Goal: Information Seeking & Learning: Learn about a topic

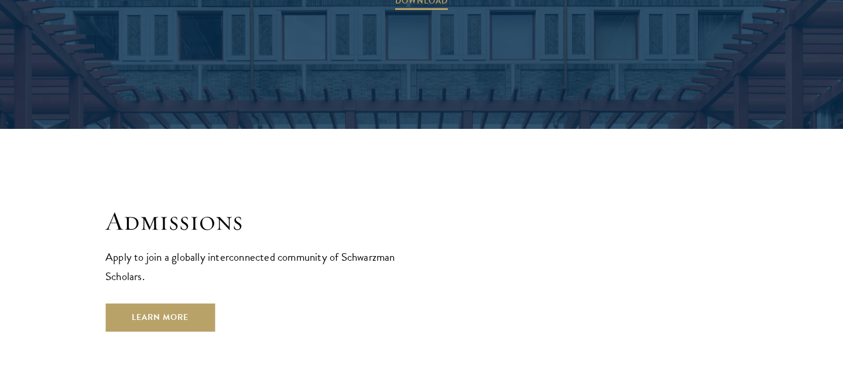
scroll to position [1861, 0]
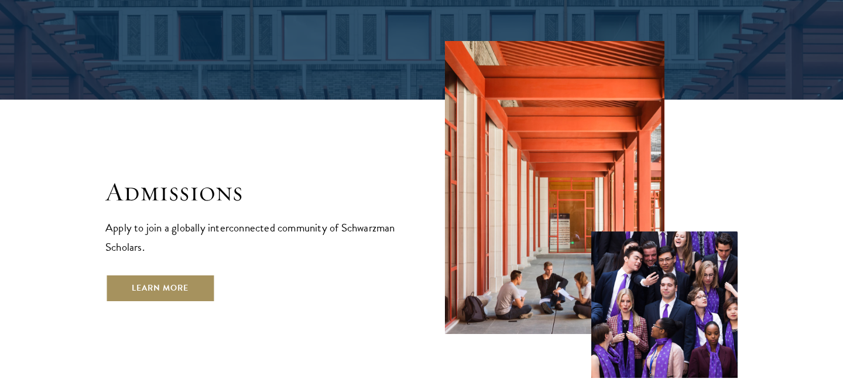
click at [187, 274] on link "Learn More" at bounding box center [160, 288] width 110 height 28
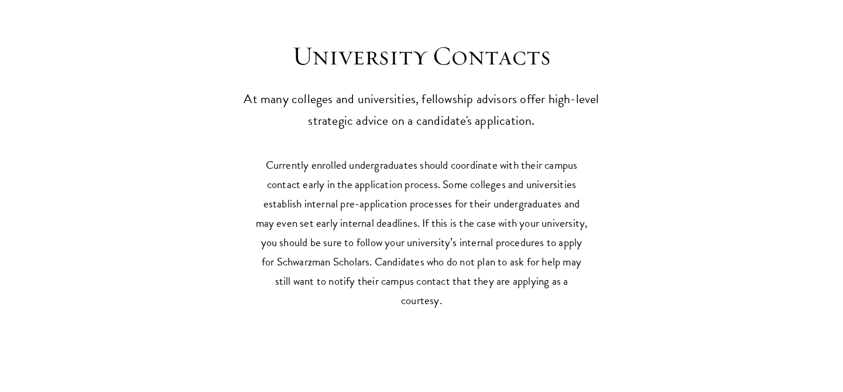
scroll to position [5020, 0]
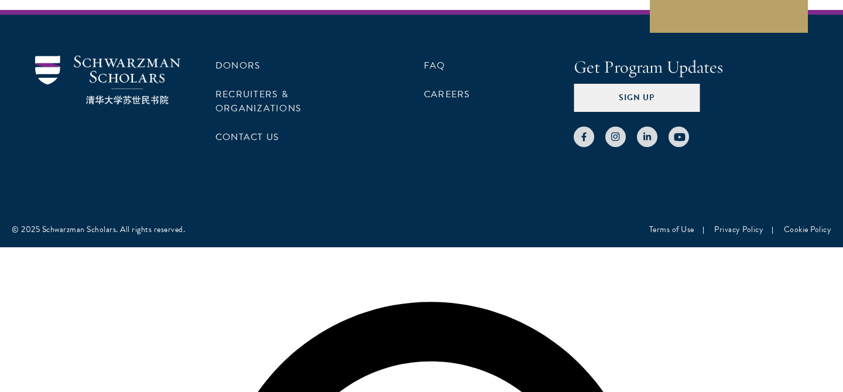
scroll to position [2112, 0]
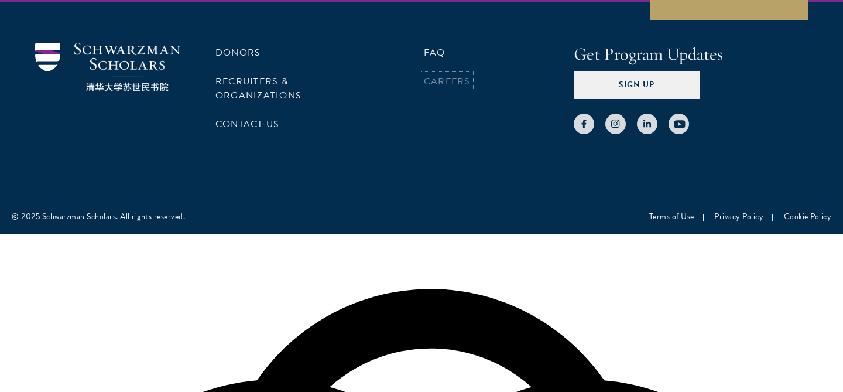
click at [463, 88] on link "Careers" at bounding box center [447, 81] width 47 height 14
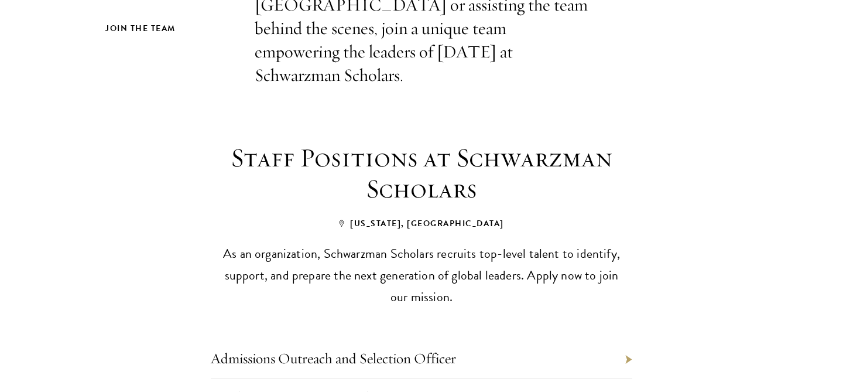
scroll to position [386, 0]
click at [619, 378] on li "Employer Engagement Lead" at bounding box center [422, 397] width 422 height 39
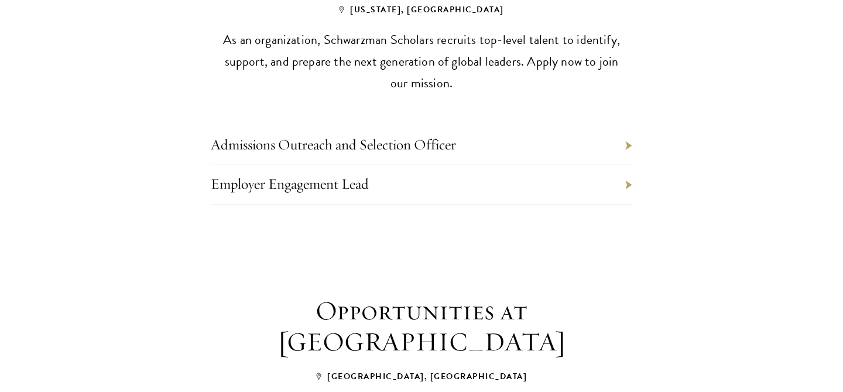
scroll to position [602, 0]
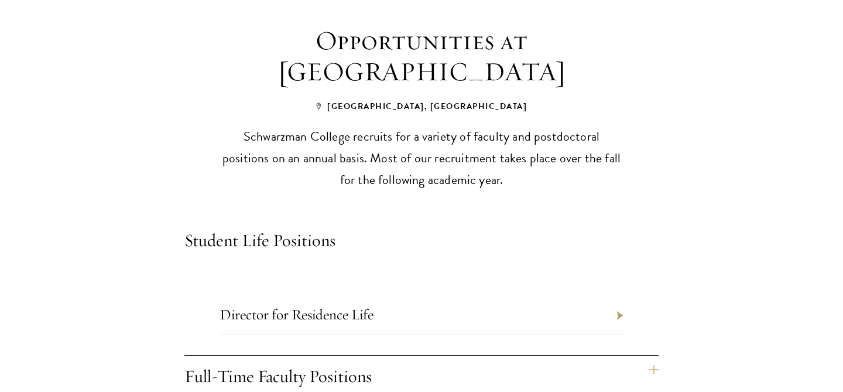
scroll to position [871, 0]
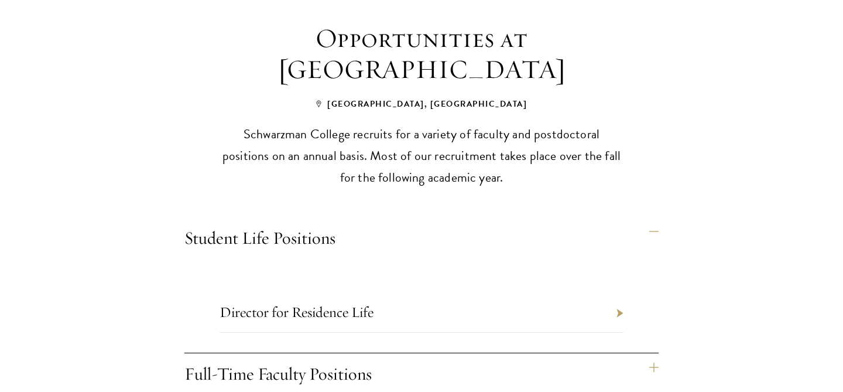
click at [653, 353] on h4 "Full-Time Faculty Positions" at bounding box center [421, 375] width 474 height 44
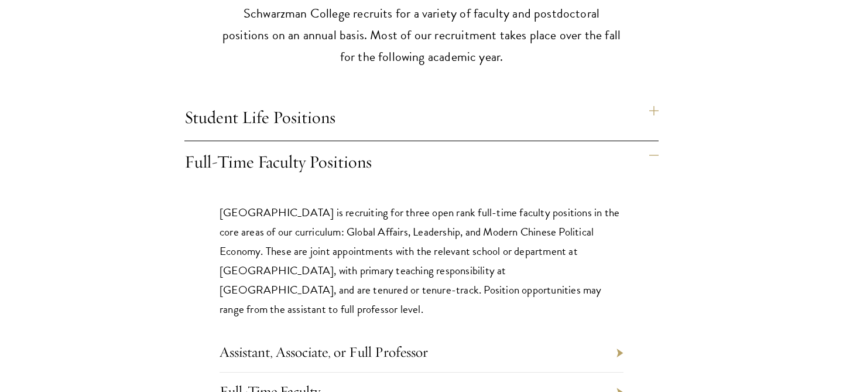
scroll to position [994, 0]
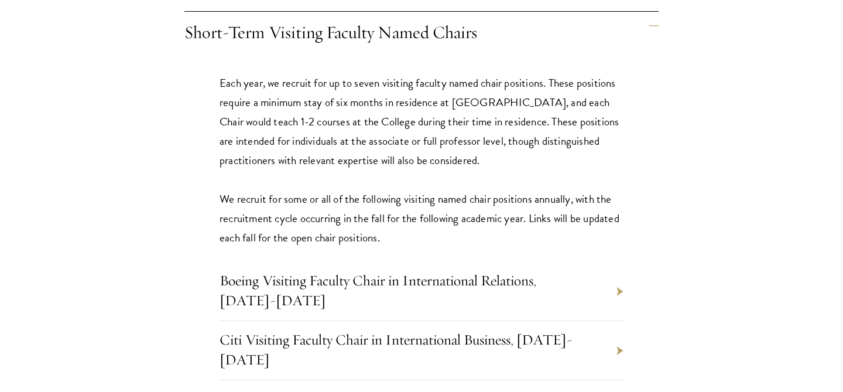
scroll to position [1166, 0]
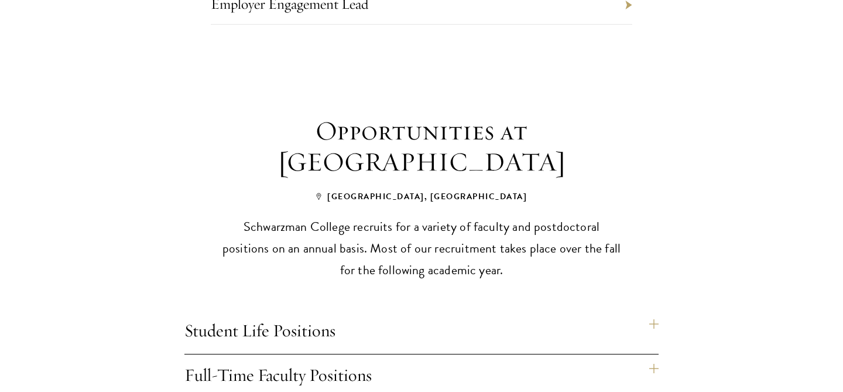
scroll to position [788, 0]
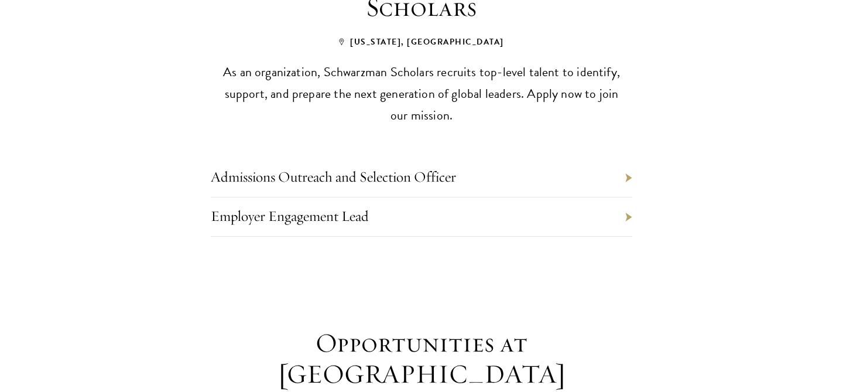
scroll to position [570, 0]
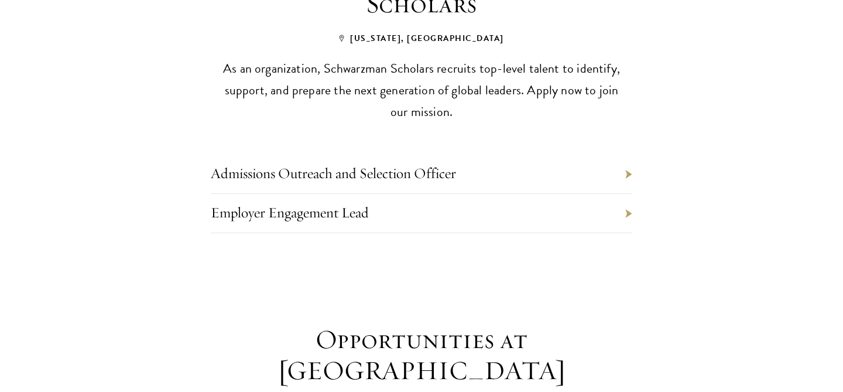
click at [616, 194] on li "Employer Engagement Lead" at bounding box center [422, 213] width 422 height 39
click at [369, 203] on link "Employer Engagement Lead" at bounding box center [290, 212] width 158 height 18
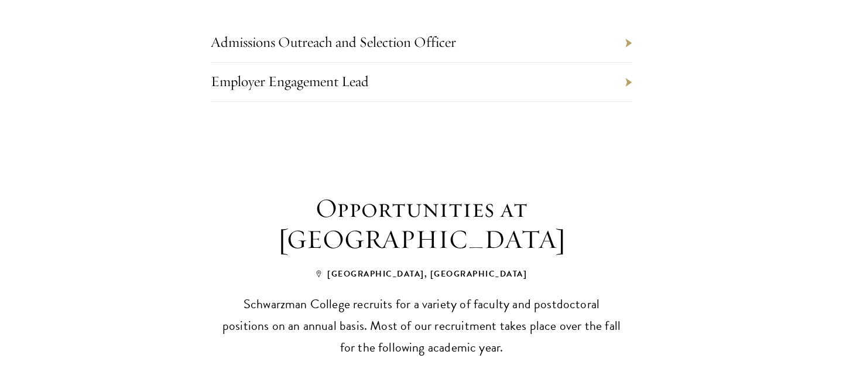
scroll to position [703, 0]
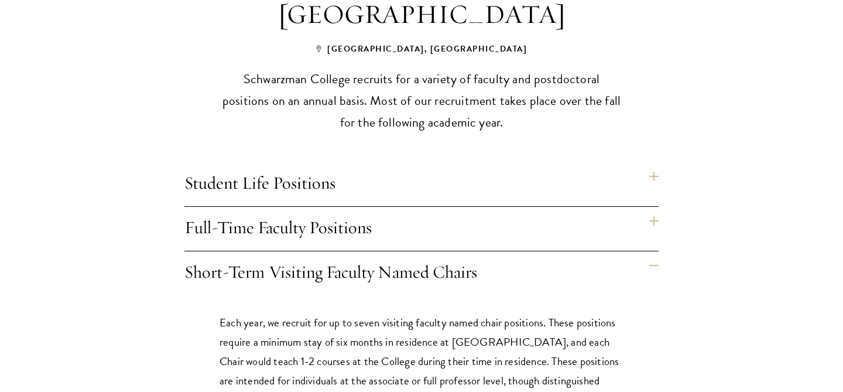
scroll to position [935, 0]
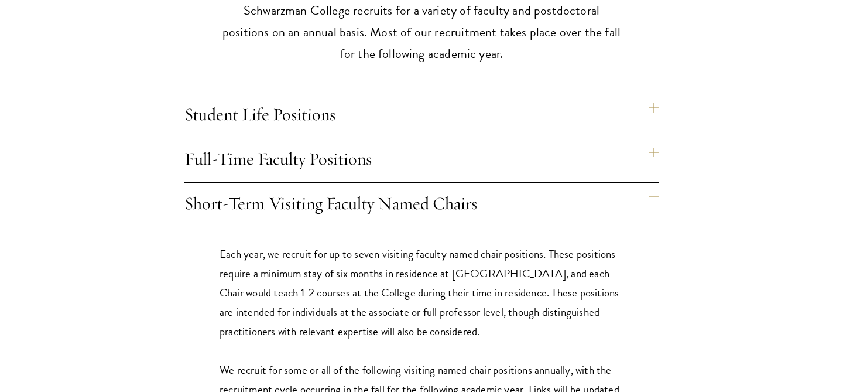
scroll to position [995, 0]
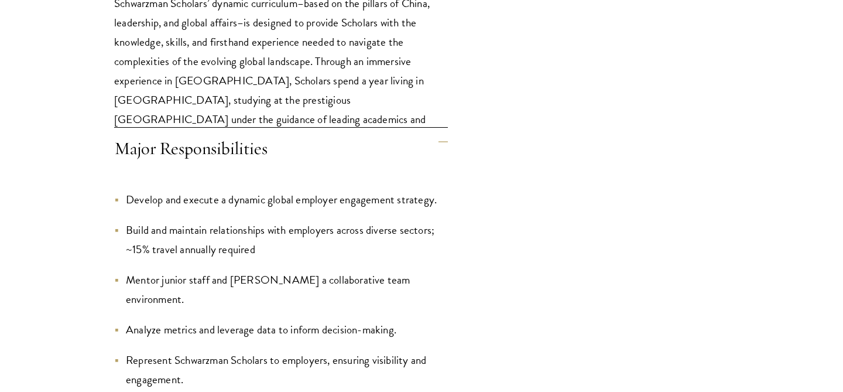
scroll to position [968, 0]
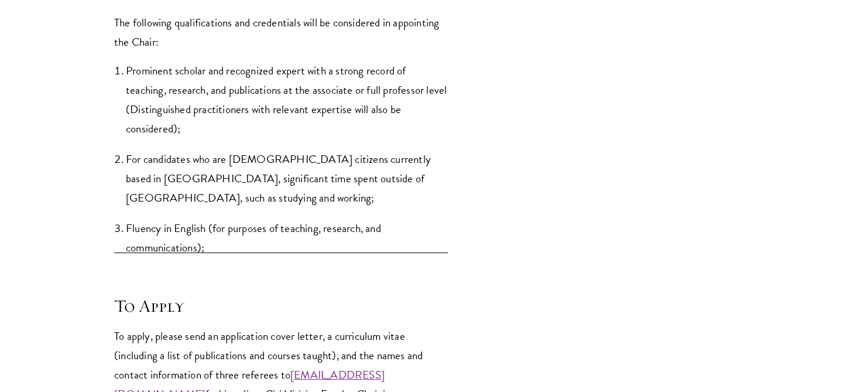
scroll to position [1682, 0]
